Goal: Task Accomplishment & Management: Manage account settings

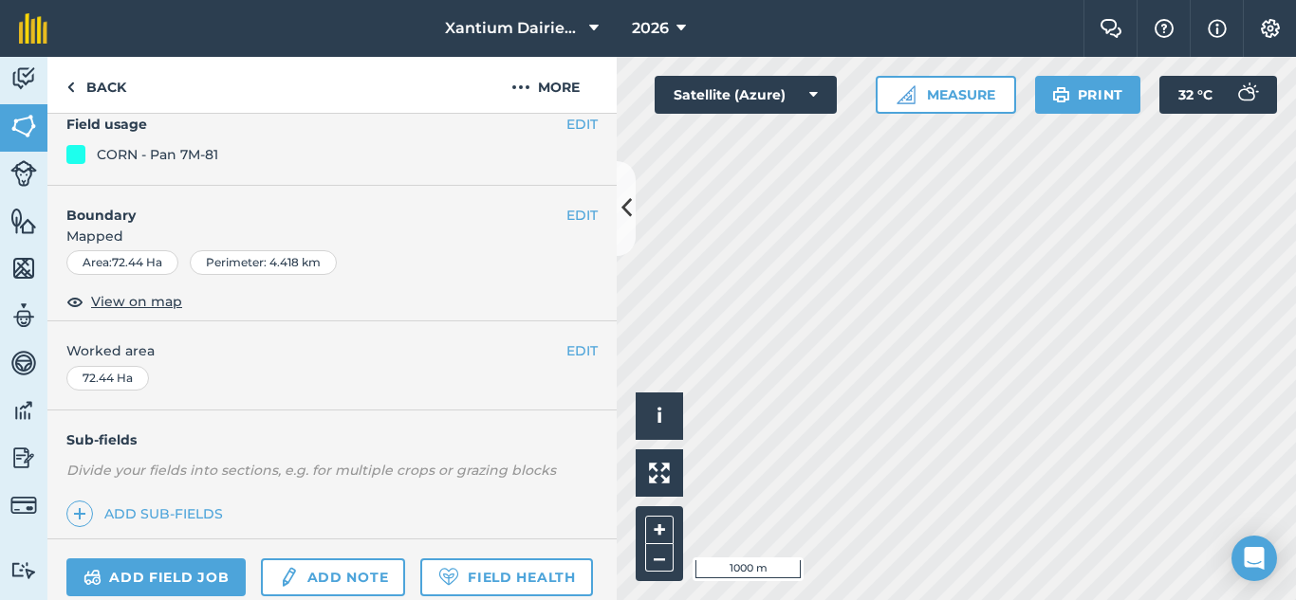
scroll to position [423, 0]
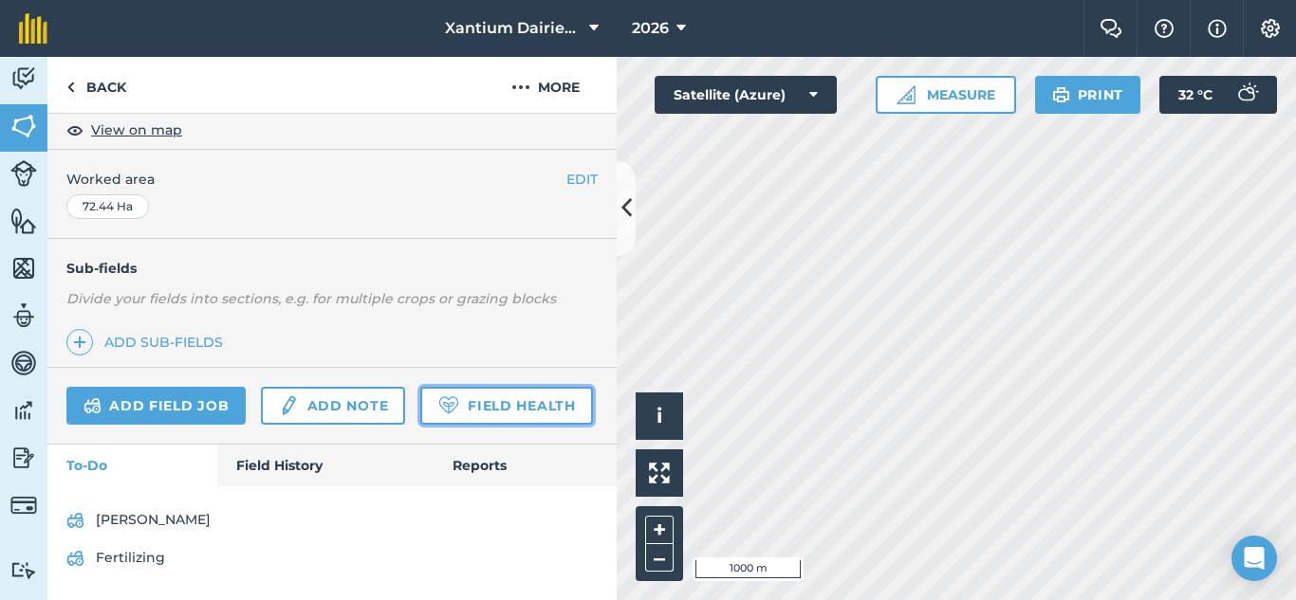
click at [420, 414] on link "Field Health" at bounding box center [506, 406] width 172 height 38
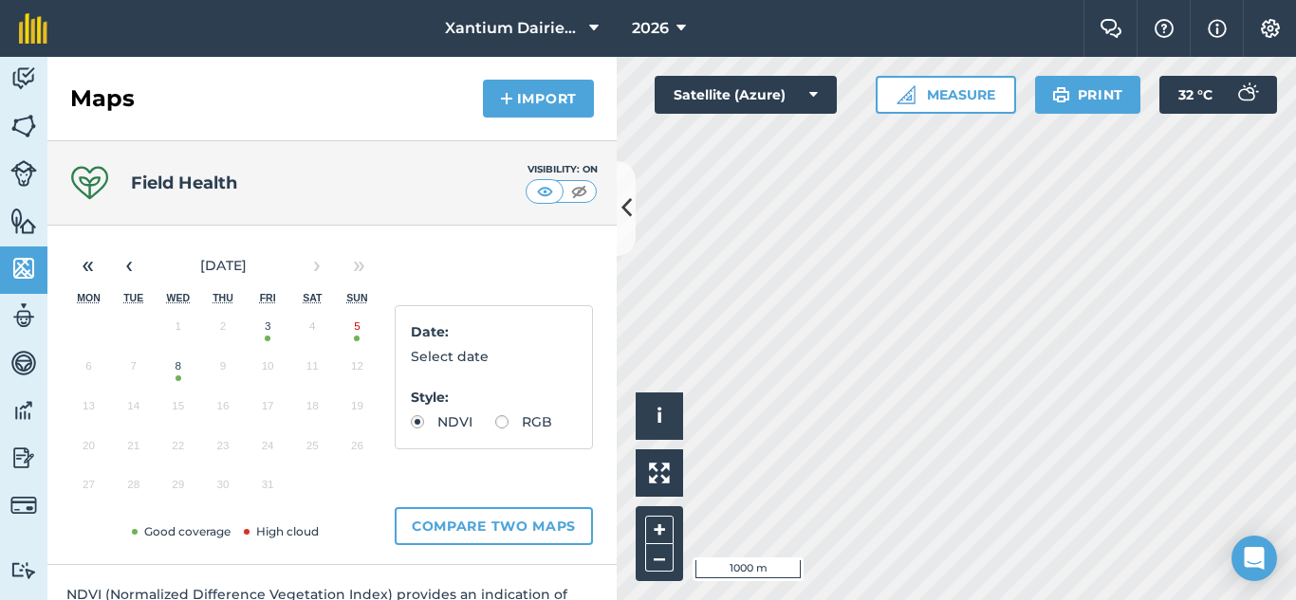
click at [177, 378] on button "8" at bounding box center [178, 371] width 45 height 40
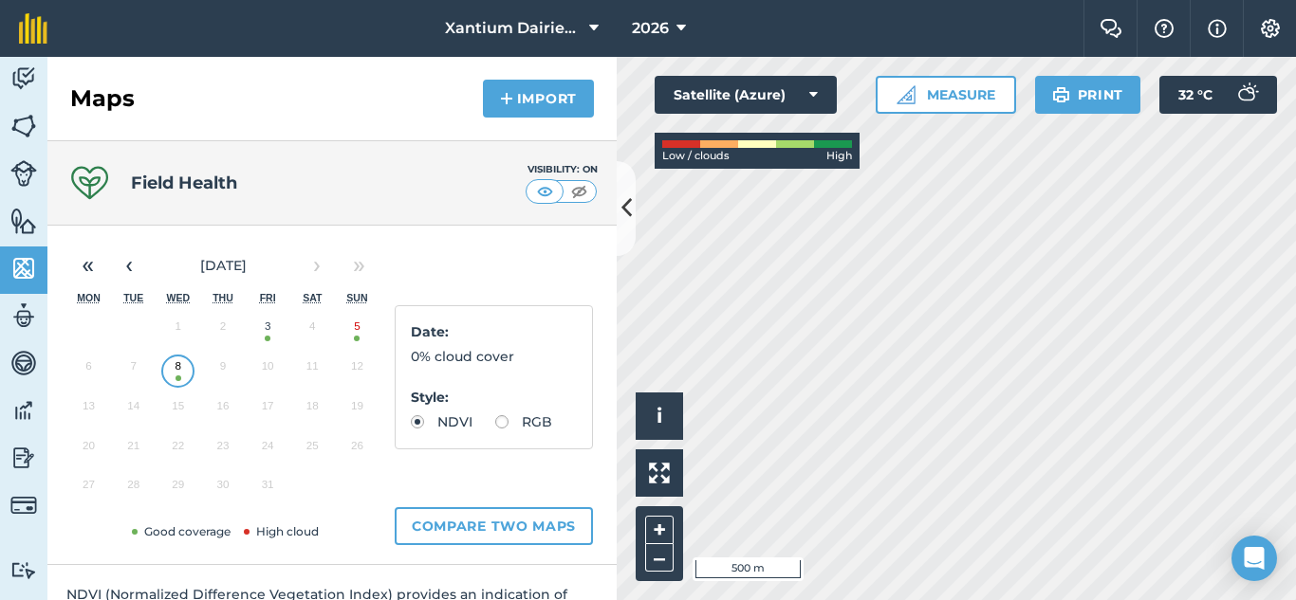
click at [495, 429] on label "RGB" at bounding box center [523, 421] width 57 height 13
radio input "true"
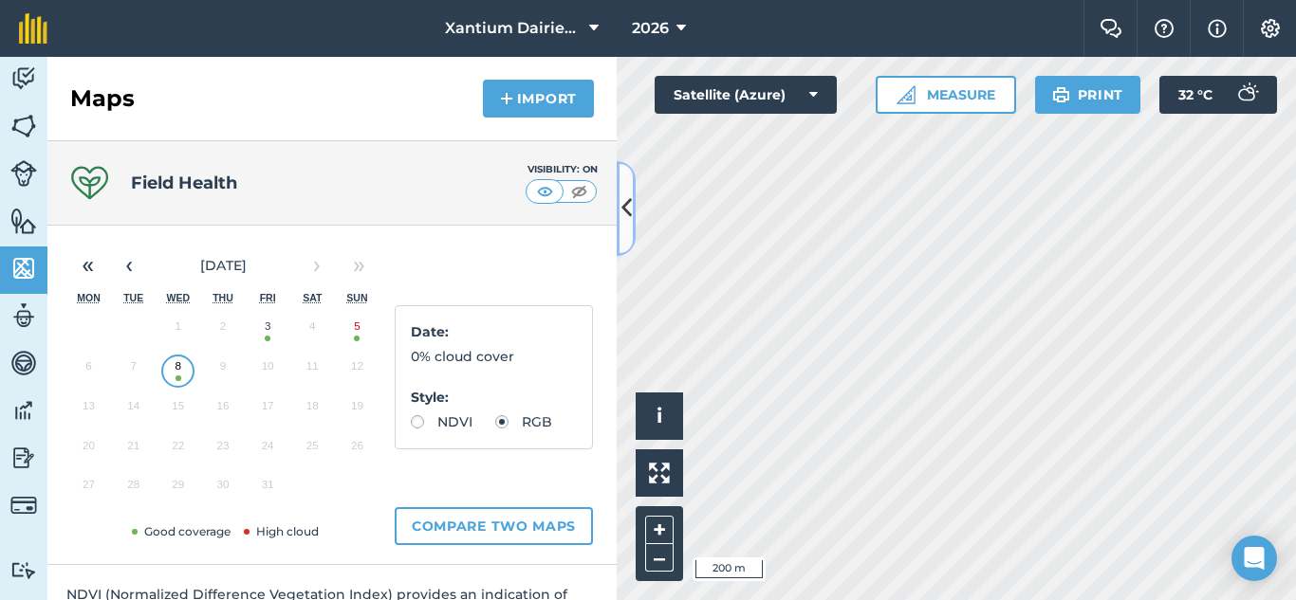
click at [625, 204] on icon at bounding box center [626, 208] width 10 height 33
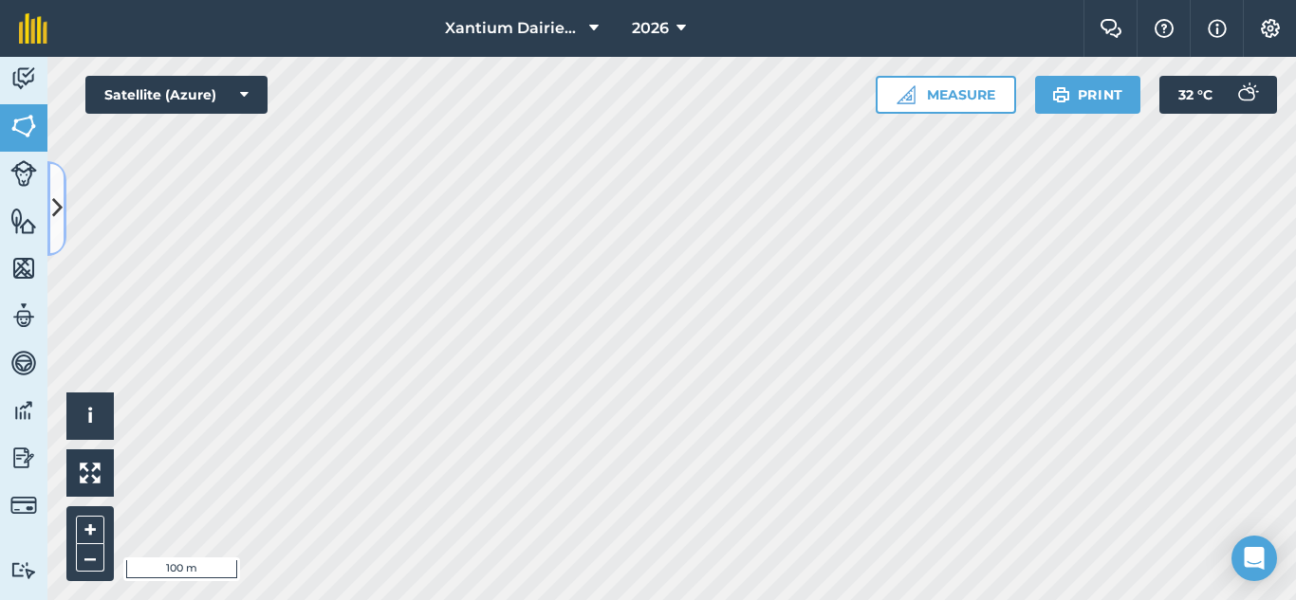
click at [52, 206] on icon at bounding box center [57, 208] width 10 height 33
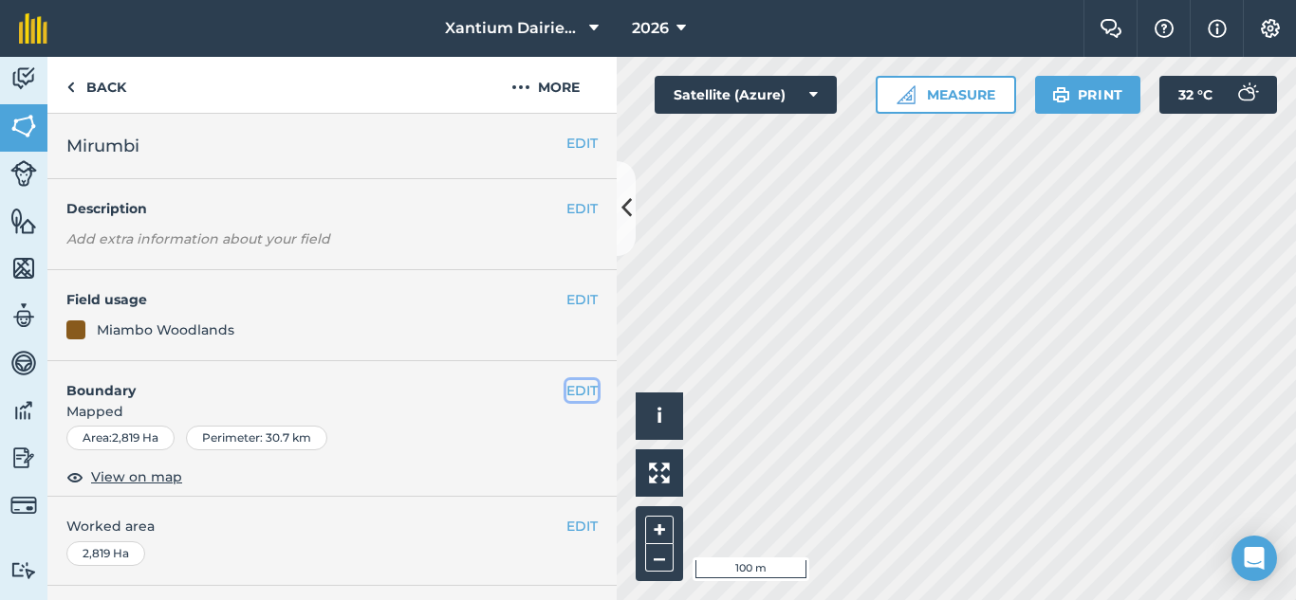
click at [566, 390] on button "EDIT" at bounding box center [581, 390] width 31 height 21
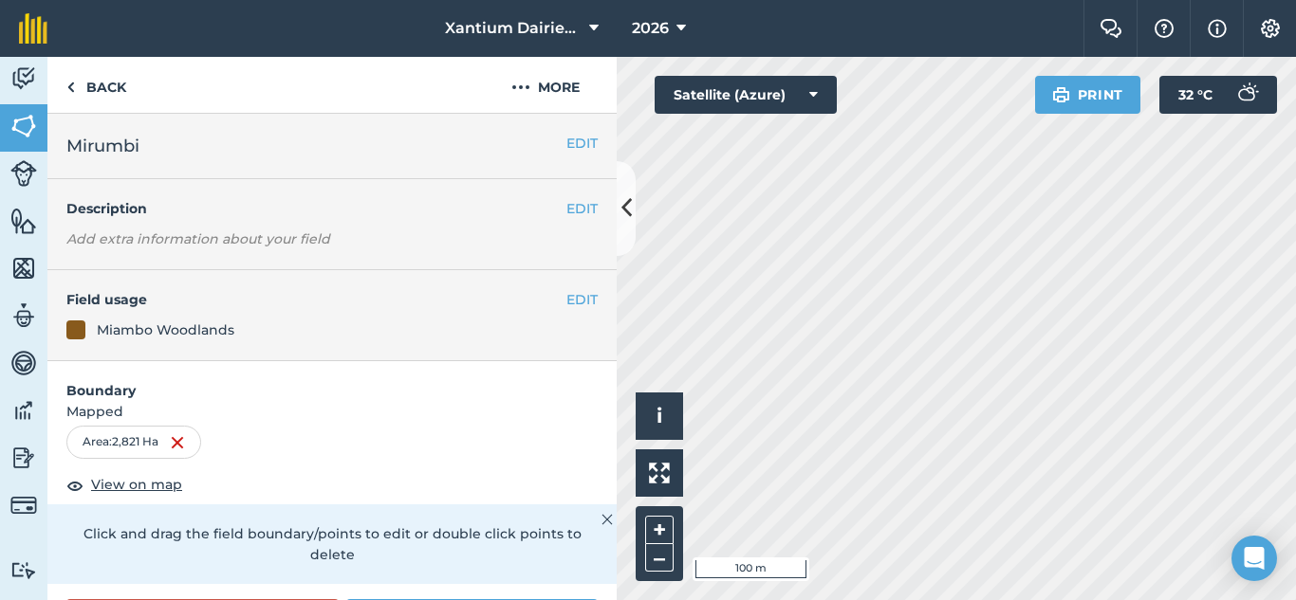
scroll to position [190, 0]
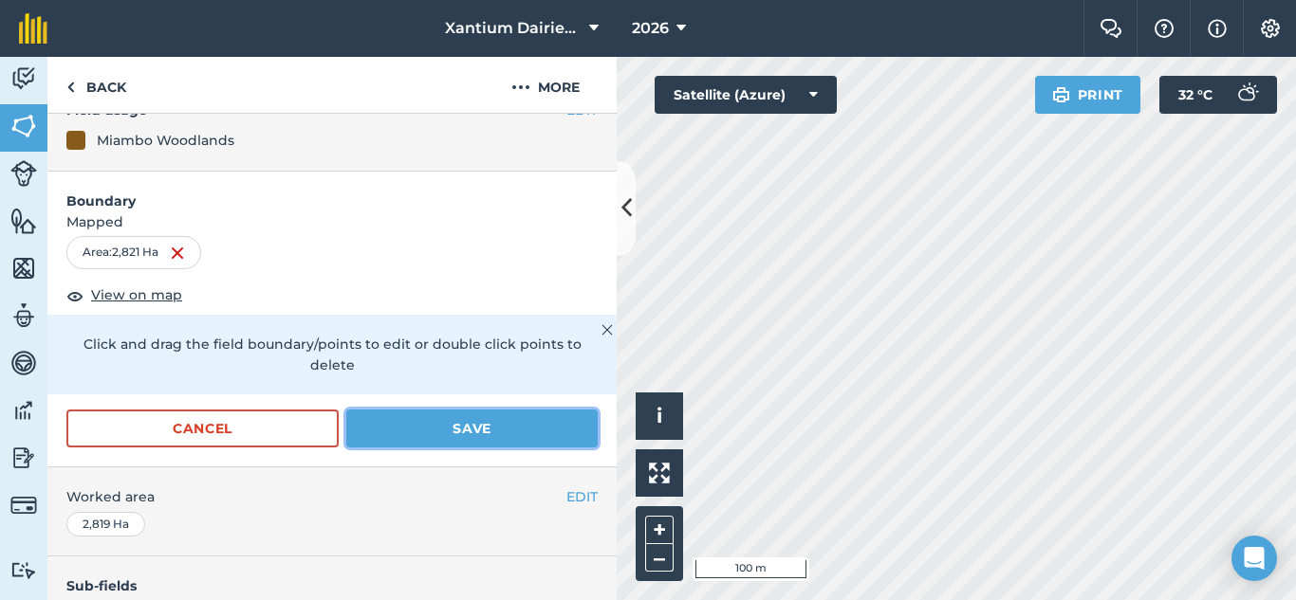
click at [439, 434] on button "Save" at bounding box center [471, 429] width 251 height 38
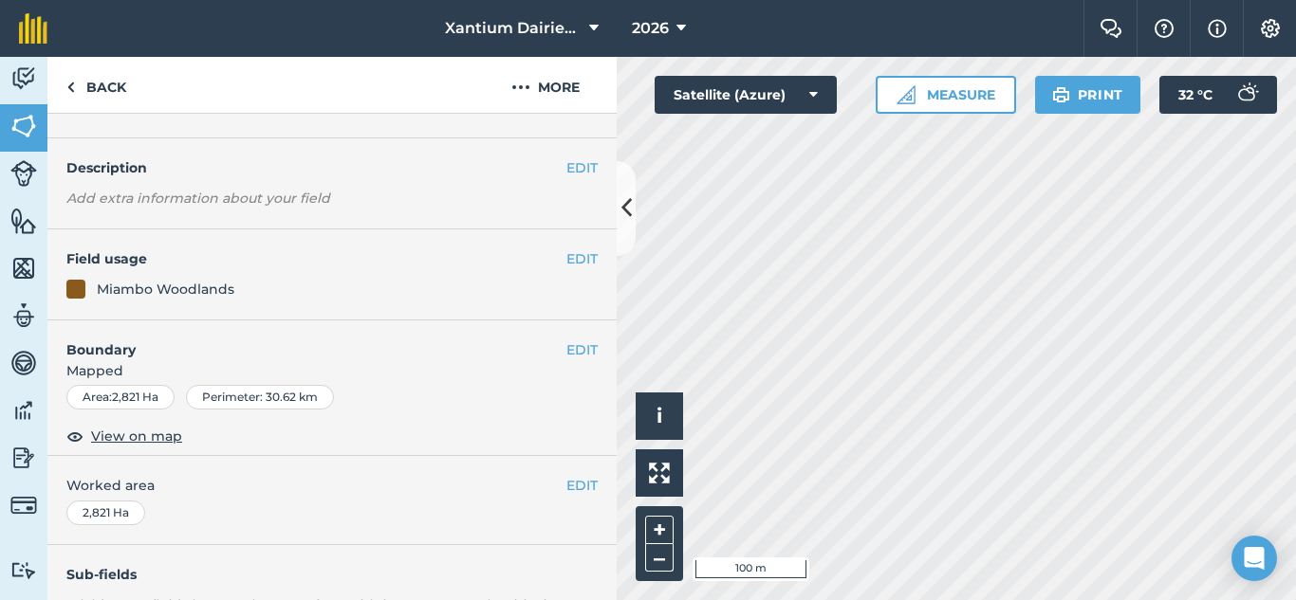
scroll to position [0, 0]
